Goal: Information Seeking & Learning: Learn about a topic

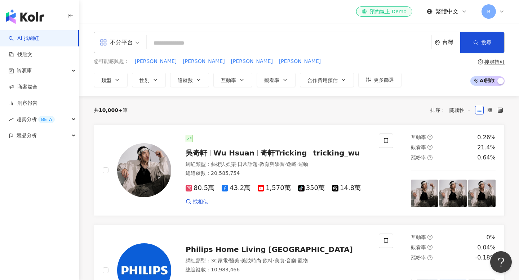
click at [125, 46] on div "不分平台" at bounding box center [116, 43] width 33 height 12
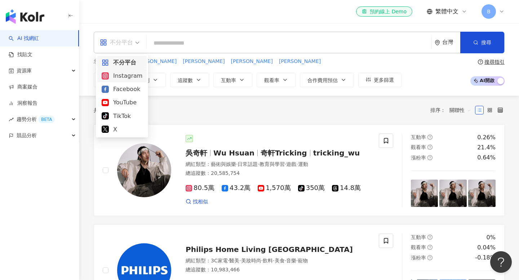
click at [132, 81] on div "Instagram" at bounding box center [121, 75] width 49 height 13
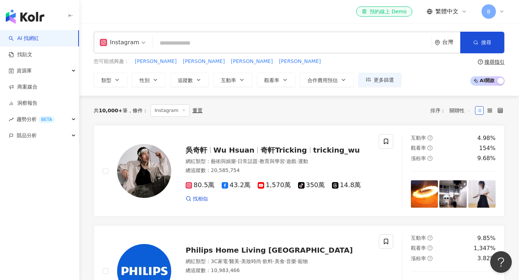
click at [173, 45] on input "search" at bounding box center [292, 43] width 273 height 14
click at [120, 79] on button "類型" at bounding box center [111, 80] width 34 height 14
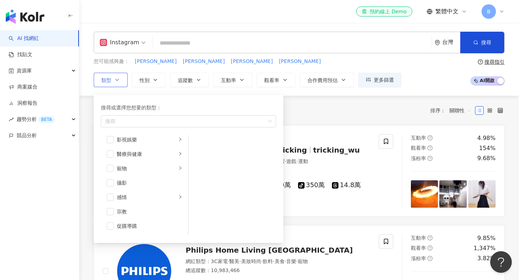
scroll to position [250, 0]
click at [128, 155] on div "促購導購" at bounding box center [150, 154] width 66 height 8
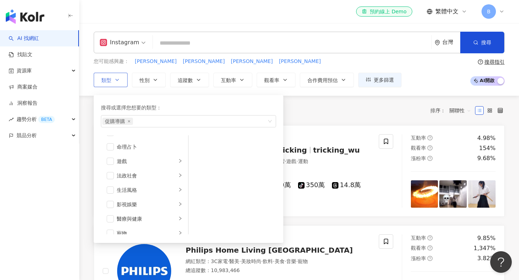
scroll to position [139, 0]
click at [131, 164] on div "生活風格" at bounding box center [147, 164] width 60 height 8
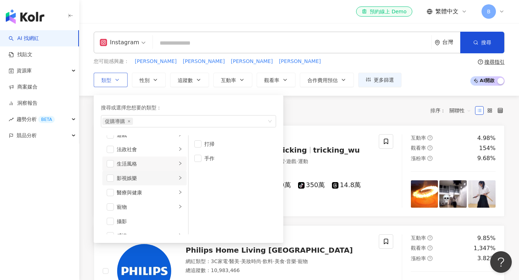
click at [149, 177] on div "影視娛樂" at bounding box center [147, 178] width 60 height 8
click at [202, 184] on li "韓國偶像" at bounding box center [232, 183] width 85 height 14
click at [201, 211] on span "button" at bounding box center [197, 211] width 7 height 7
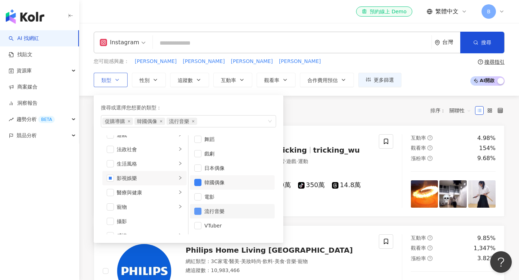
click at [201, 211] on span "button" at bounding box center [197, 211] width 7 height 7
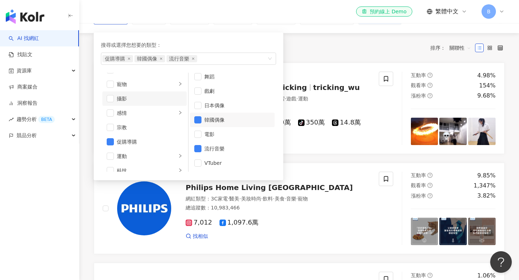
scroll to position [221, 0]
click at [176, 90] on div "感情" at bounding box center [147, 91] width 60 height 8
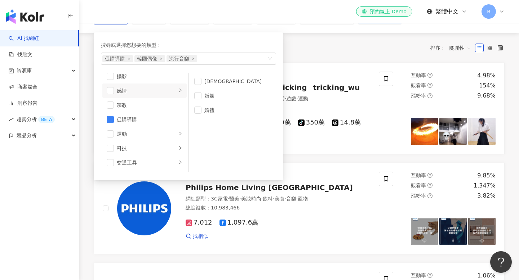
scroll to position [0, 0]
click at [205, 93] on div "婚姻" at bounding box center [237, 96] width 66 height 8
click at [167, 152] on div "旅遊" at bounding box center [147, 149] width 60 height 8
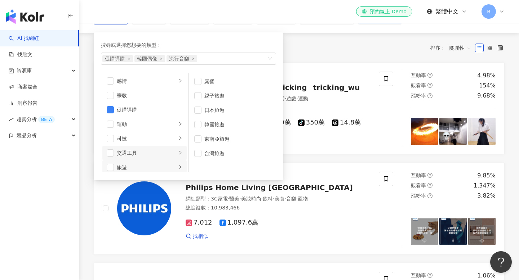
scroll to position [229, 0]
click at [200, 126] on span "button" at bounding box center [197, 124] width 7 height 7
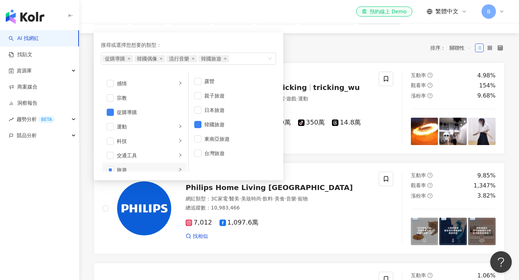
click at [306, 55] on div "共 10,000+ 筆 條件 ： Instagram 重置 排序： 關聯性" at bounding box center [299, 48] width 411 height 30
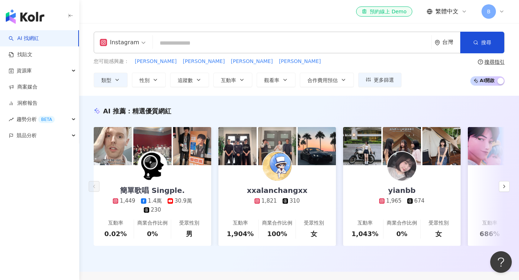
click at [196, 47] on input "search" at bounding box center [292, 43] width 273 height 14
click at [150, 84] on button "性別" at bounding box center [149, 80] width 34 height 14
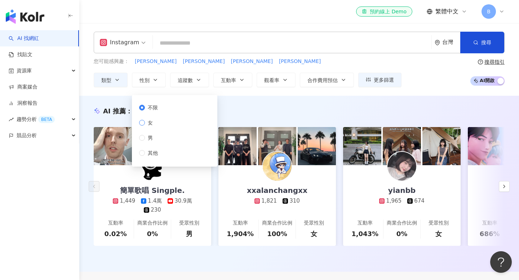
click at [147, 124] on span "女" at bounding box center [150, 123] width 11 height 8
click at [195, 77] on button "追蹤數" at bounding box center [189, 80] width 39 height 14
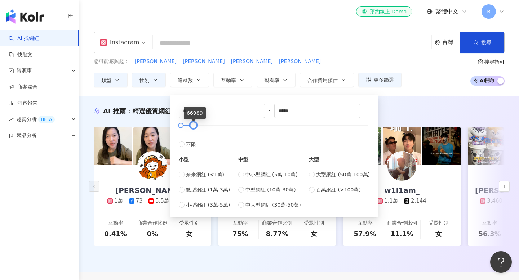
type input "*****"
drag, startPoint x: 366, startPoint y: 126, endPoint x: 190, endPoint y: 129, distance: 176.3
click at [190, 128] on div at bounding box center [192, 126] width 4 height 4
click at [278, 92] on div "* - ***** 不限 小型 奈米網紅 (<1萬) 微型網紅 (1萬-3萬) 小型網紅 (3萬-5萬) 中型 中小型網紅 (5萬-10萬) 中型網紅 (10…" at bounding box center [274, 155] width 208 height 126
click at [399, 108] on div "AI 推薦 ： 精選優質網紅" at bounding box center [299, 111] width 411 height 9
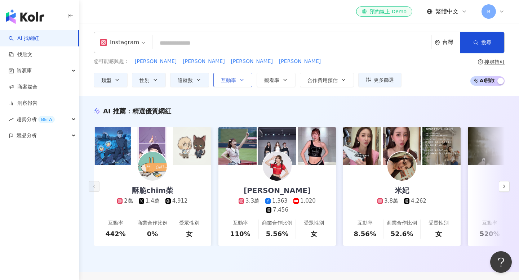
click at [221, 85] on button "互動率" at bounding box center [232, 80] width 39 height 14
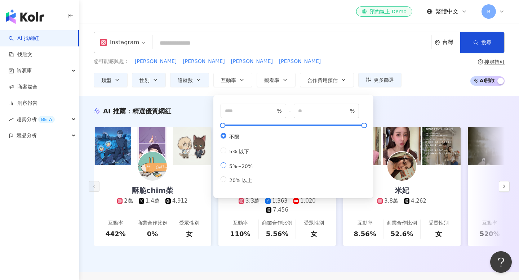
click at [234, 169] on span "5%~20%" at bounding box center [240, 167] width 29 height 6
type input "*"
type input "**"
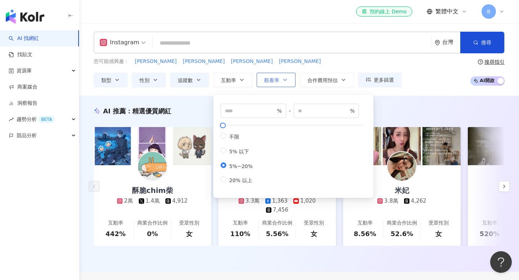
click at [290, 80] on button "觀看率" at bounding box center [276, 80] width 39 height 14
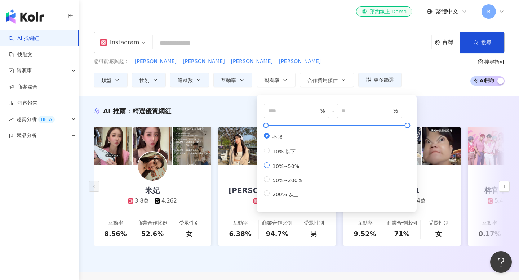
click at [282, 169] on span "10%~50%" at bounding box center [286, 167] width 32 height 6
type input "**"
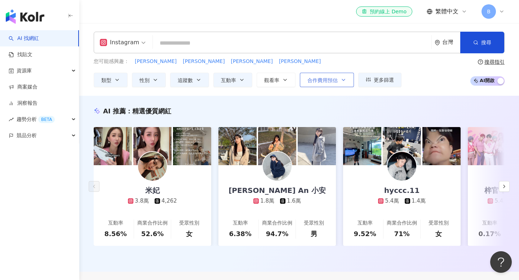
click at [343, 77] on icon "button" at bounding box center [344, 80] width 6 height 6
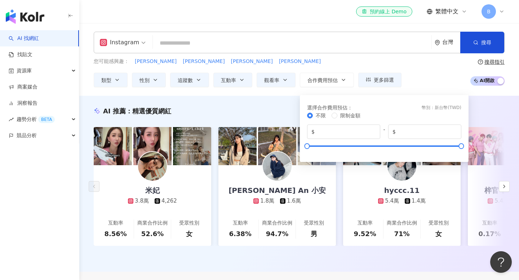
click at [348, 62] on div "您可能感興趣： 廷[PERSON_NAME] [PERSON_NAME]" at bounding box center [248, 62] width 308 height 8
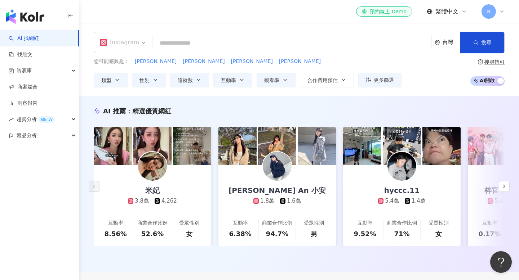
click at [136, 47] on div "Instagram" at bounding box center [119, 43] width 39 height 12
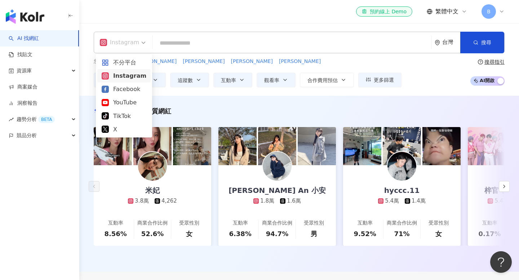
click at [133, 46] on div "Instagram" at bounding box center [119, 43] width 39 height 12
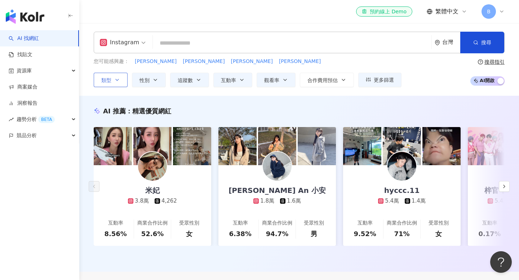
click at [114, 84] on button "類型" at bounding box center [111, 80] width 34 height 14
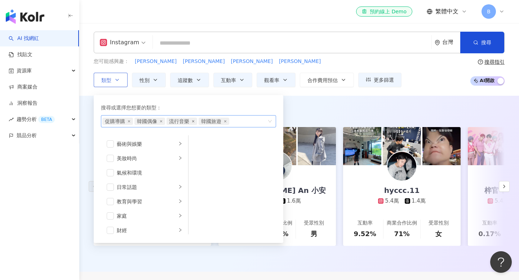
click at [193, 121] on icon "close" at bounding box center [193, 121] width 2 height 2
click at [327, 112] on div "AI 推薦 ： 精選優質網紅" at bounding box center [299, 111] width 411 height 9
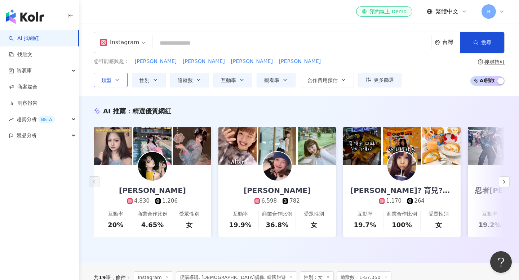
click at [240, 42] on input "search" at bounding box center [292, 43] width 273 height 14
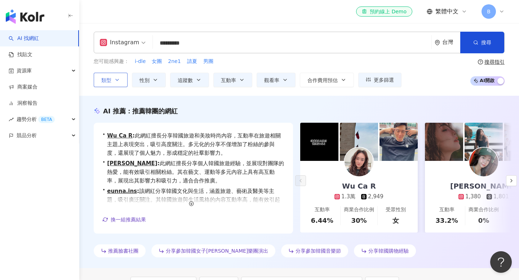
type input "*********"
click at [328, 180] on link "Wu Ca R 1.3萬 2,949 互動率 6.44% 商業合作比例 30% 受眾性別 女" at bounding box center [359, 197] width 118 height 72
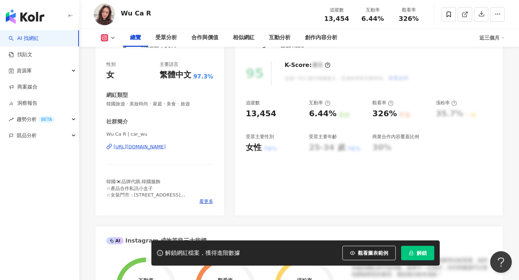
scroll to position [84, 0]
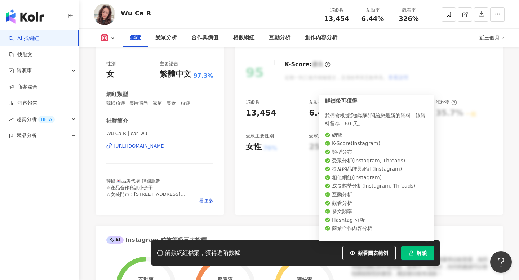
click at [406, 256] on button "解鎖" at bounding box center [417, 253] width 33 height 14
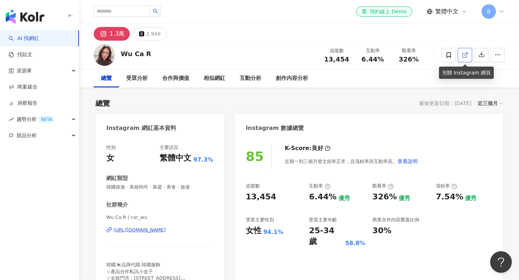
click at [466, 53] on icon at bounding box center [465, 55] width 6 height 6
